Goal: Task Accomplishment & Management: Use online tool/utility

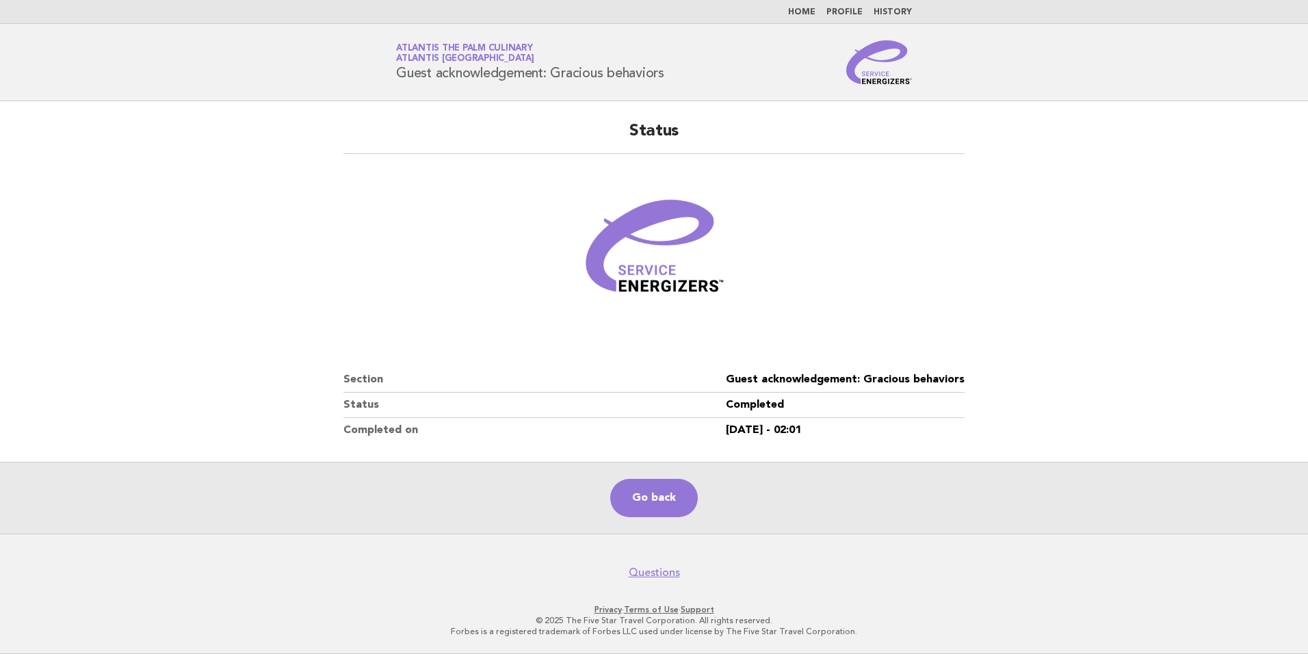
click at [815, 10] on link "Home" at bounding box center [801, 12] width 27 height 8
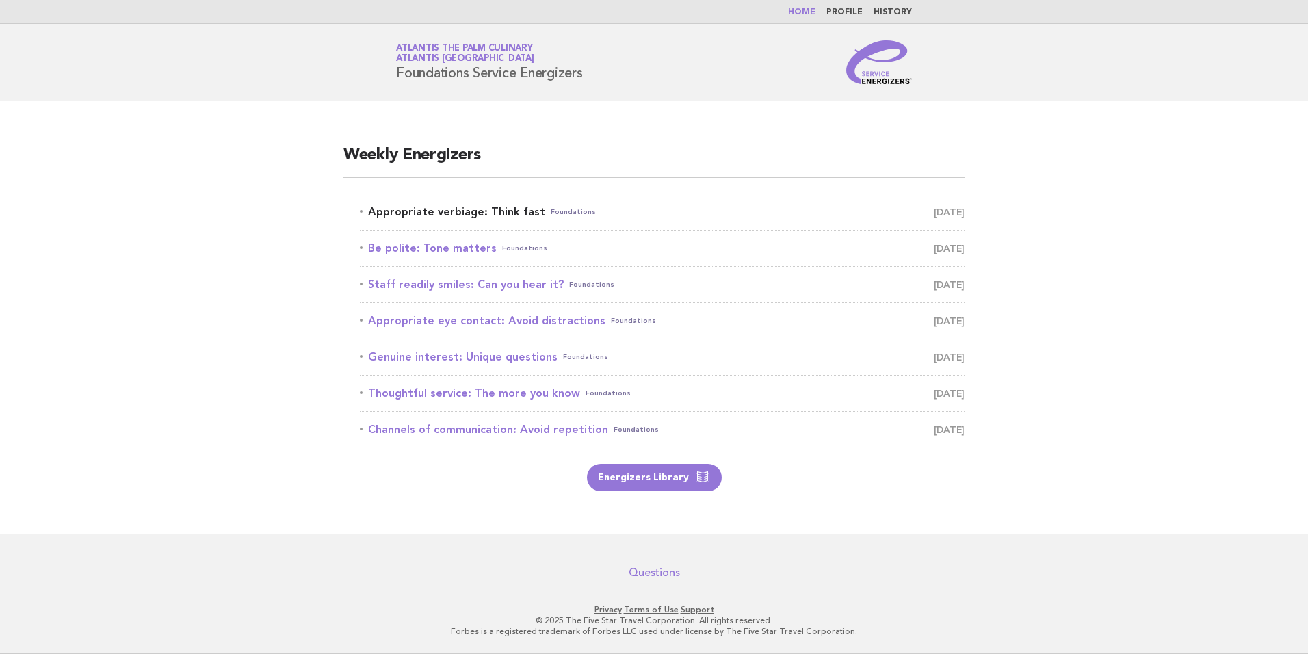
click at [448, 214] on link "Appropriate verbiage: Think fast Foundations [DATE]" at bounding box center [662, 211] width 605 height 19
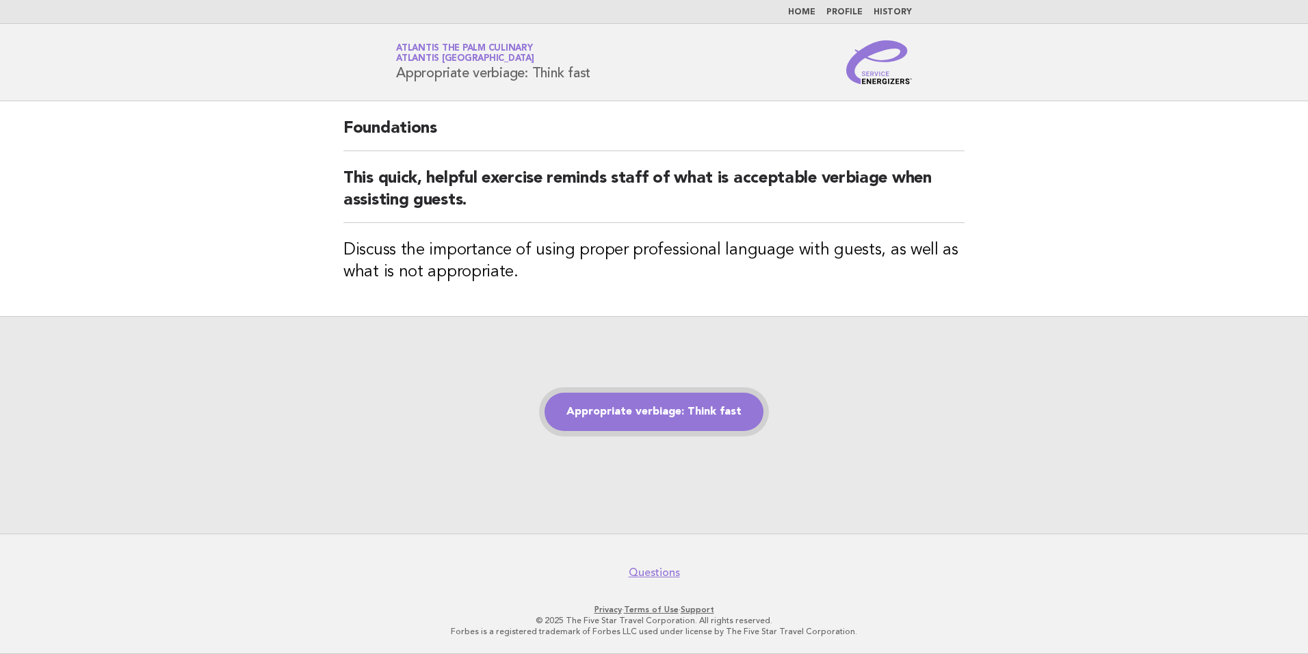
click at [692, 417] on link "Appropriate verbiage: Think fast" at bounding box center [653, 412] width 219 height 38
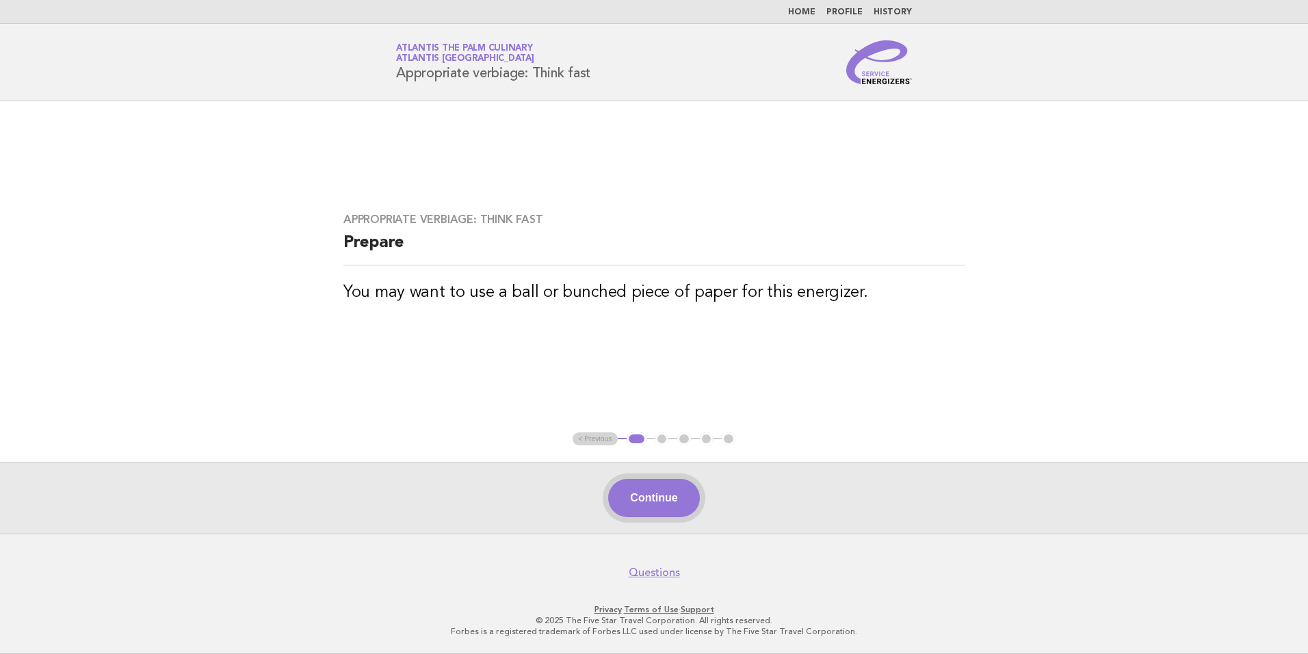
click at [632, 491] on button "Continue" at bounding box center [653, 498] width 91 height 38
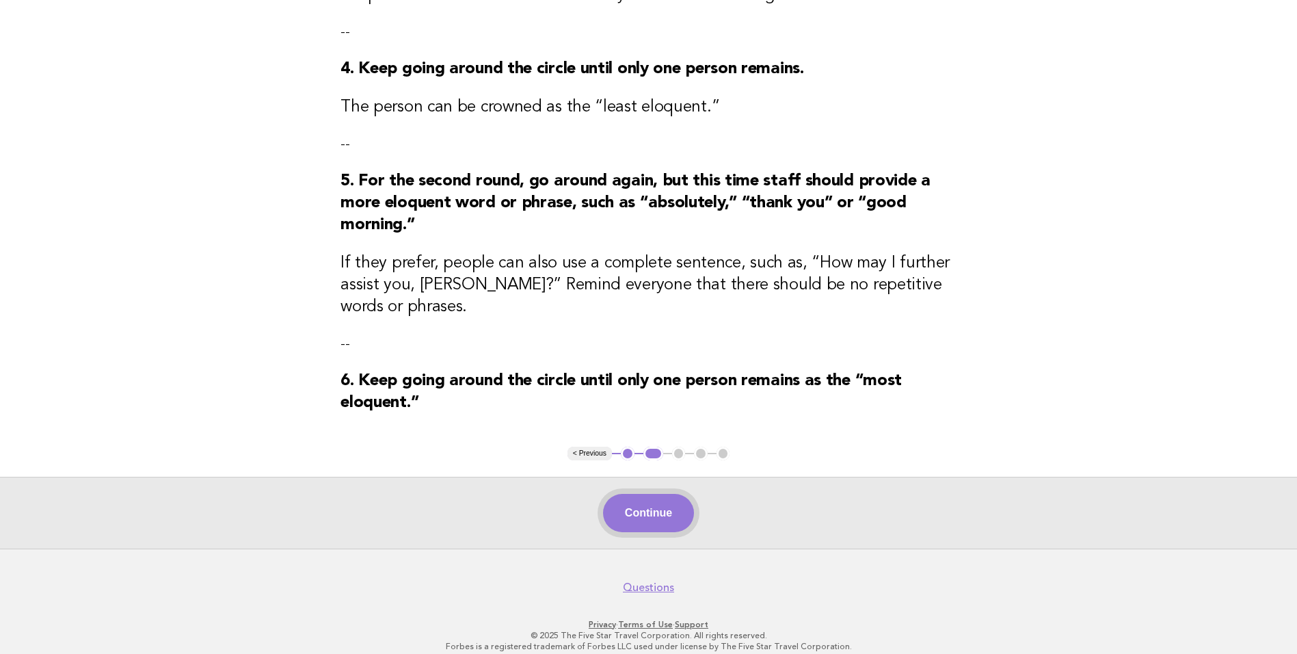
click at [650, 494] on button "Continue" at bounding box center [648, 513] width 91 height 38
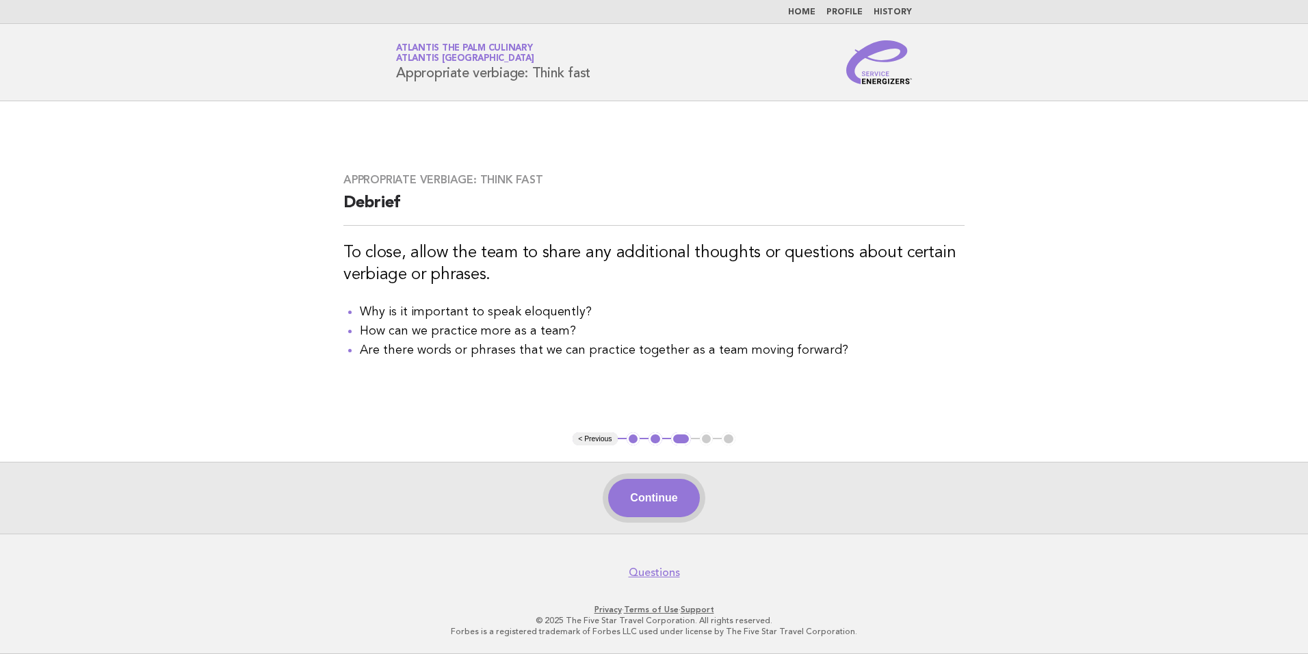
click at [657, 509] on button "Continue" at bounding box center [653, 498] width 91 height 38
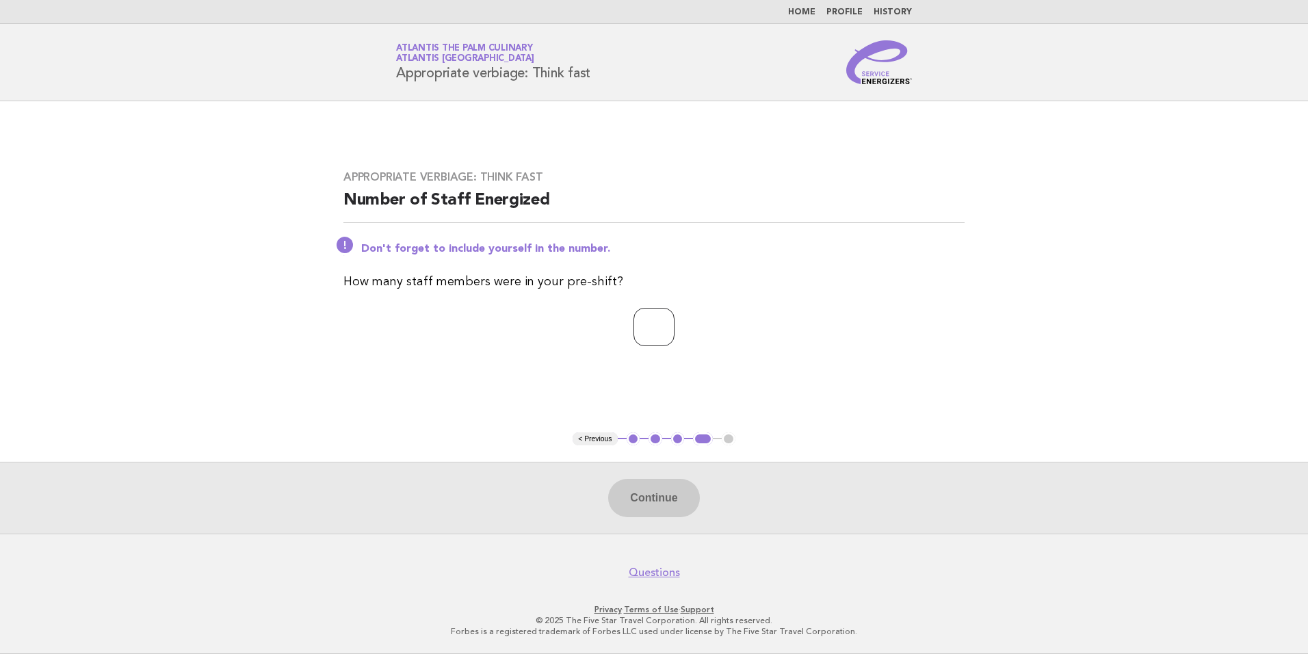
click at [663, 338] on input "number" at bounding box center [653, 327] width 41 height 38
type input "**"
click at [908, 276] on div "Appropriate verbiage: Think fast Number of Staff Energized Don't forget to incl…" at bounding box center [654, 266] width 654 height 225
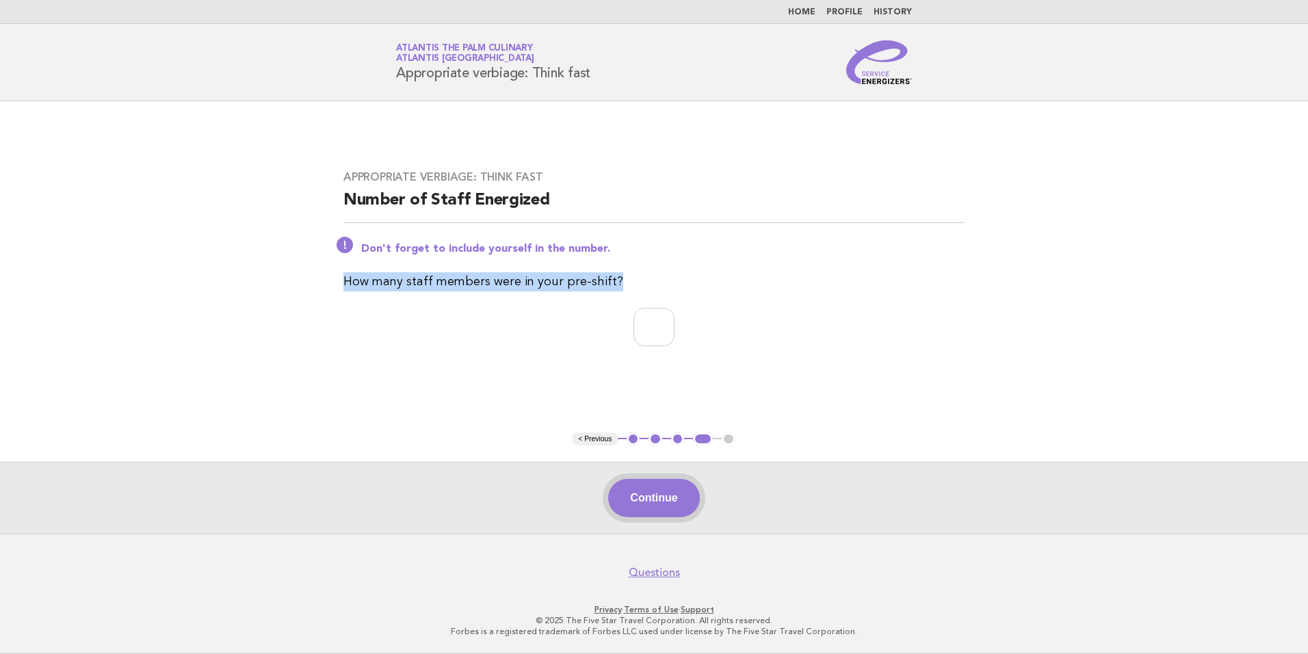
click at [655, 490] on button "Continue" at bounding box center [653, 498] width 91 height 38
